Goal: Task Accomplishment & Management: Use online tool/utility

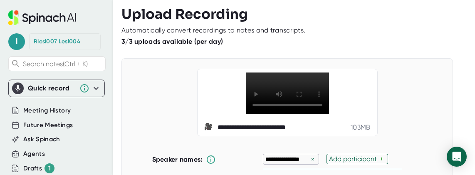
click at [407, 70] on div "**********" at bounding box center [287, 102] width 311 height 67
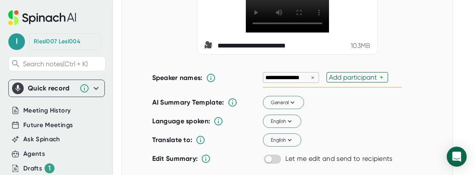
scroll to position [83, 0]
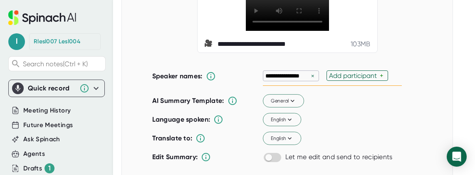
click at [312, 80] on div "×" at bounding box center [312, 76] width 7 height 8
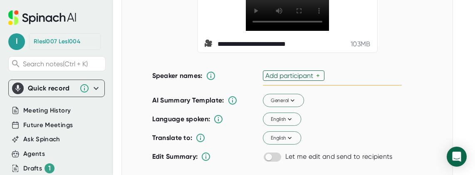
click at [279, 79] on div "Add participant" at bounding box center [290, 76] width 51 height 8
type input "Hari"
type input "Yao"
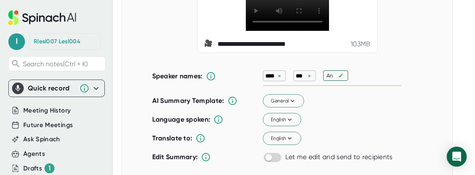
type input "Ann"
type input "Junjie"
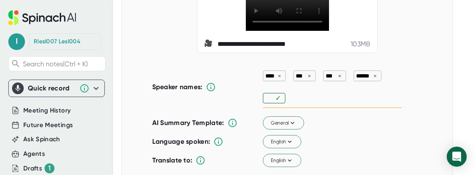
type input "R"
type input "Kaiding"
type input "Rachel"
click at [396, 77] on div "**********" at bounding box center [287, 111] width 332 height 272
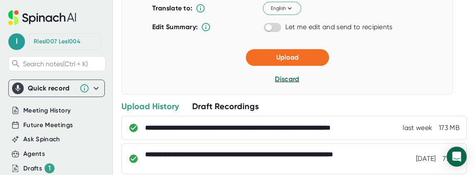
scroll to position [181, 0]
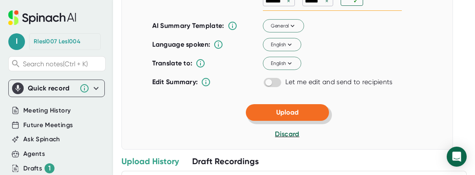
click at [276, 116] on span "Upload" at bounding box center [287, 112] width 22 height 8
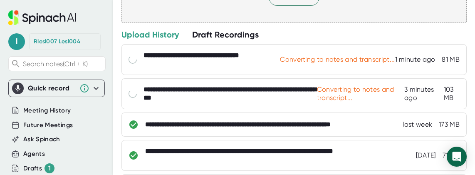
scroll to position [0, 0]
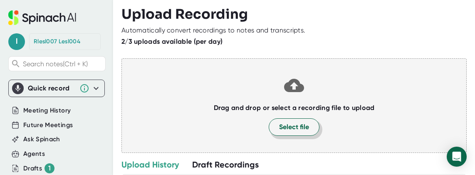
click at [299, 129] on span "Select file" at bounding box center [294, 127] width 30 height 10
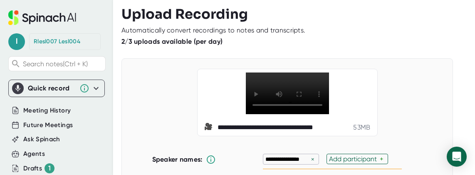
click at [140, 89] on div "**********" at bounding box center [287, 102] width 311 height 67
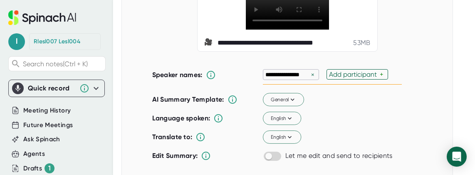
scroll to position [100, 0]
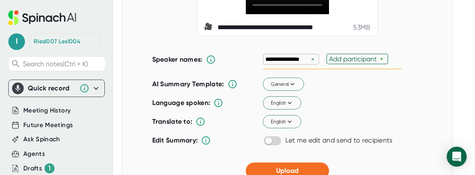
click at [309, 63] on div "×" at bounding box center [312, 59] width 7 height 8
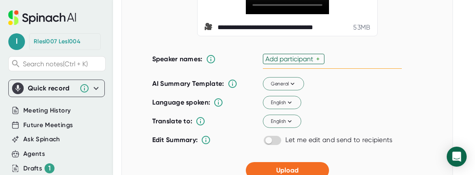
click at [309, 63] on div "Add participant" at bounding box center [290, 59] width 51 height 8
type input "Andreas"
type input "Ann"
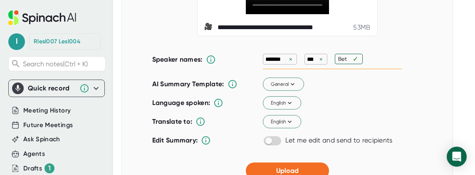
type input "Beth"
type input "Joe"
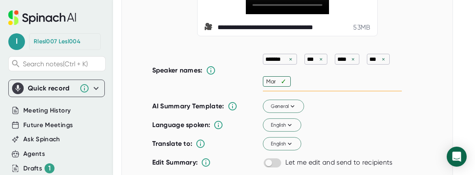
type input "Mark"
type input "Rachel"
click at [342, 154] on div "AI Summary Template: General Language spoken: English Translate to: English Edi…" at bounding box center [277, 135] width 250 height 74
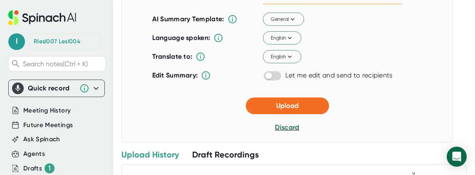
scroll to position [201, 0]
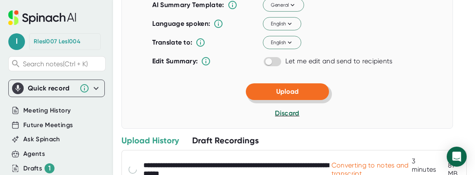
click at [291, 95] on span "Upload" at bounding box center [287, 91] width 22 height 8
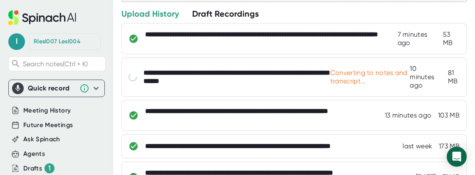
scroll to position [5, 0]
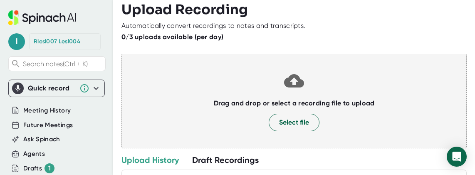
click at [344, 20] on div "**********" at bounding box center [298, 87] width 354 height 175
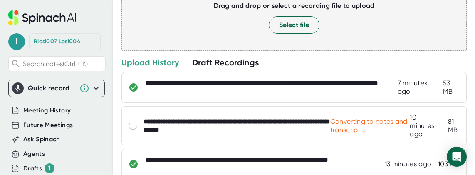
scroll to position [121, 0]
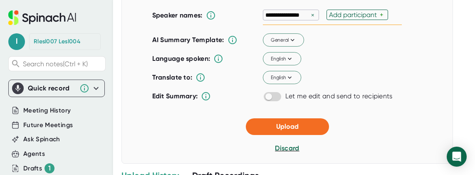
scroll to position [161, 0]
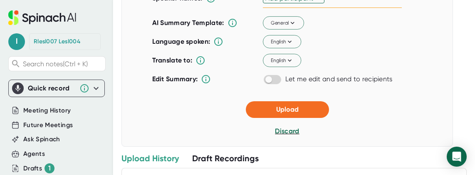
type input "[PERSON_NAME]"
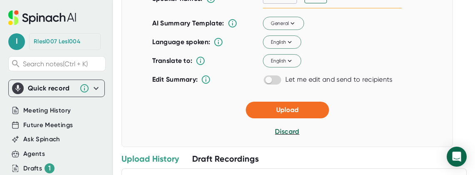
type input "[PERSON_NAME]"
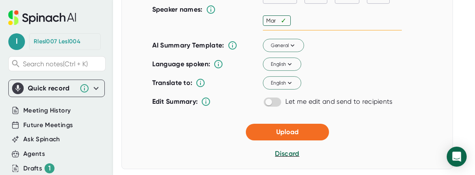
type input "Mark"
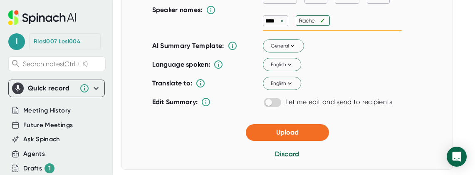
type input "[PERSON_NAME]"
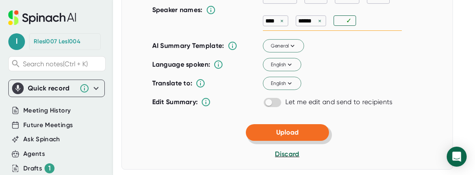
click at [290, 136] on span "Upload" at bounding box center [287, 132] width 22 height 8
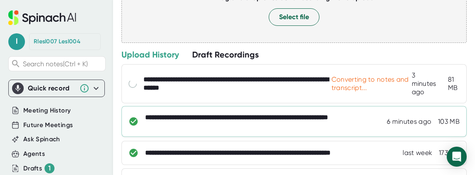
click at [226, 118] on div "**********" at bounding box center [263, 121] width 236 height 17
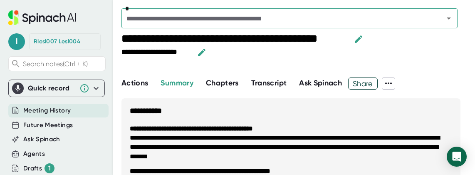
click at [312, 84] on span "Ask Spinach" at bounding box center [320, 82] width 43 height 9
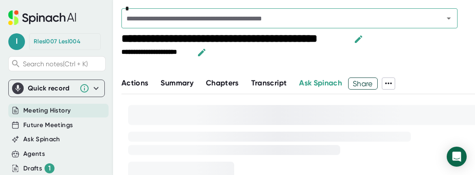
scroll to position [20, 0]
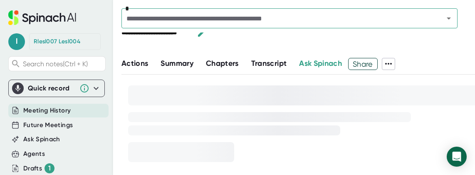
click at [304, 47] on div at bounding box center [298, 47] width 354 height 12
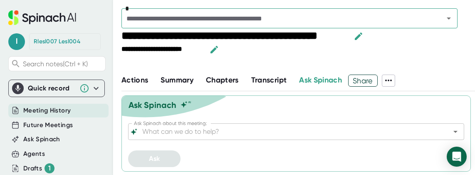
click at [224, 134] on input "Ask Spinach about this meeting:" at bounding box center [289, 132] width 297 height 12
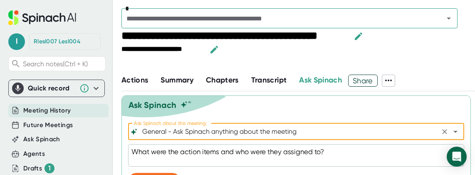
type input "General - Ask Spinach anything about the meeting"
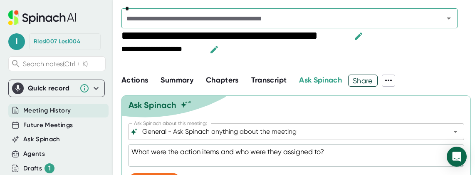
click at [430, 53] on div "**********" at bounding box center [298, 49] width 354 height 12
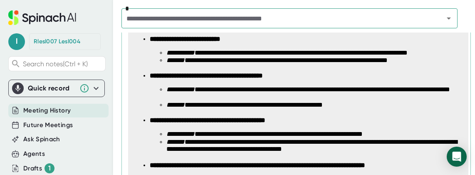
scroll to position [227, 0]
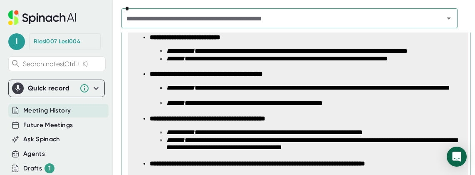
click at [391, 97] on li "**********" at bounding box center [314, 91] width 297 height 15
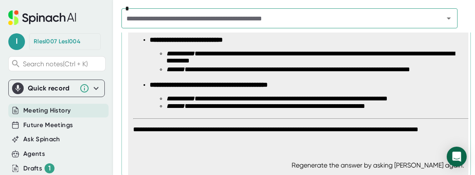
scroll to position [493, 0]
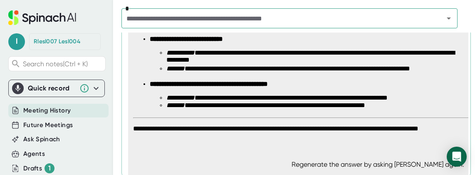
type textarea "x"
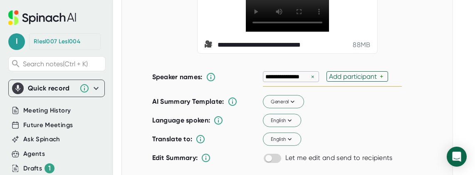
scroll to position [83, 0]
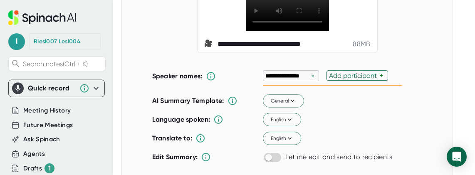
click at [309, 80] on div "×" at bounding box center [312, 76] width 7 height 8
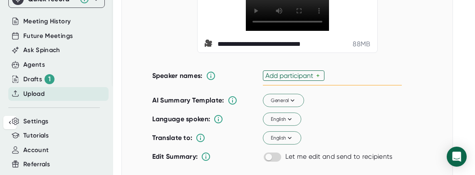
scroll to position [90, 0]
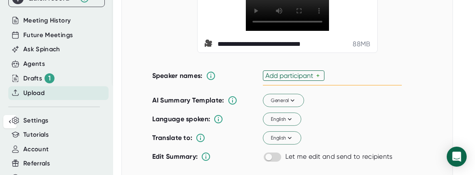
click at [37, 92] on span "Upload" at bounding box center [33, 93] width 21 height 10
click at [139, 53] on div "**********" at bounding box center [287, 18] width 311 height 67
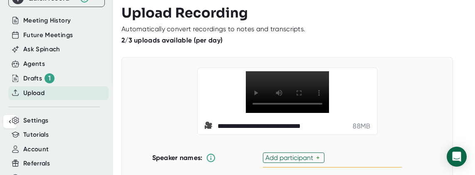
scroll to position [0, 0]
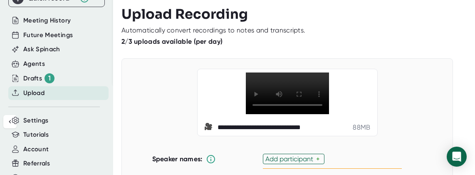
click at [50, 92] on div "Upload" at bounding box center [58, 93] width 100 height 14
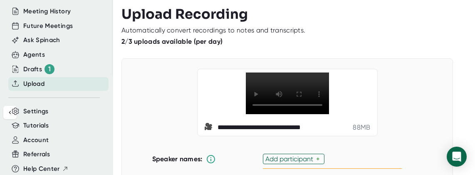
click at [421, 55] on div at bounding box center [293, 55] width 345 height 6
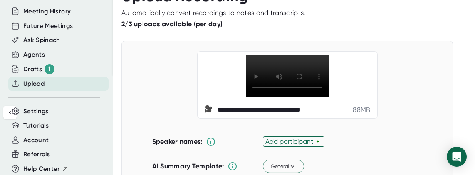
scroll to position [33, 0]
